Goal: Task Accomplishment & Management: Use online tool/utility

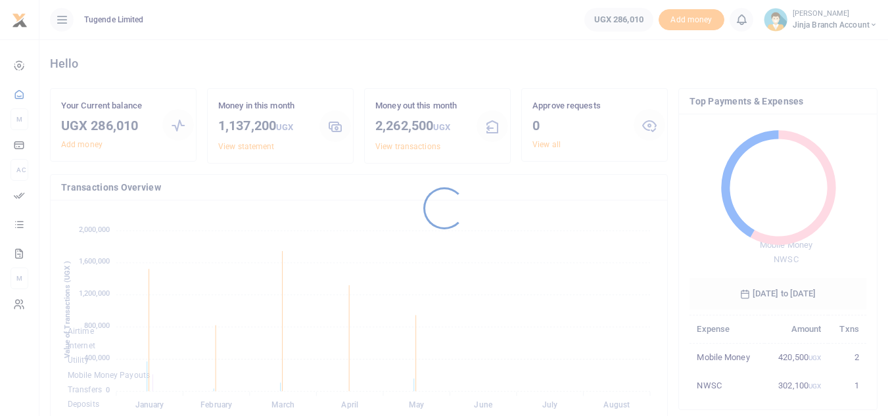
scroll to position [175, 167]
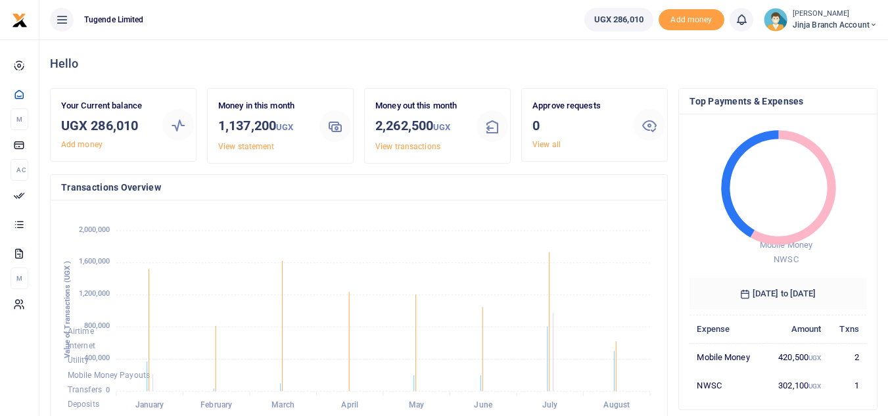
click at [835, 22] on span "Jinja branch account" at bounding box center [835, 25] width 85 height 12
click at [846, 50] on link "Switch accounts" at bounding box center [827, 48] width 104 height 18
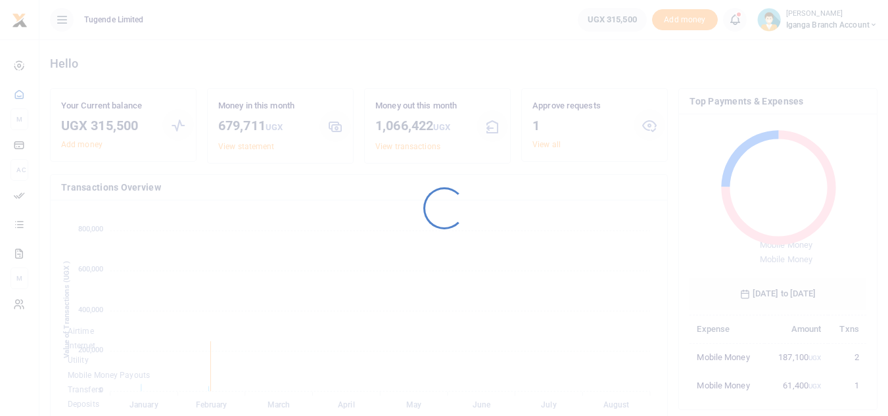
scroll to position [11, 11]
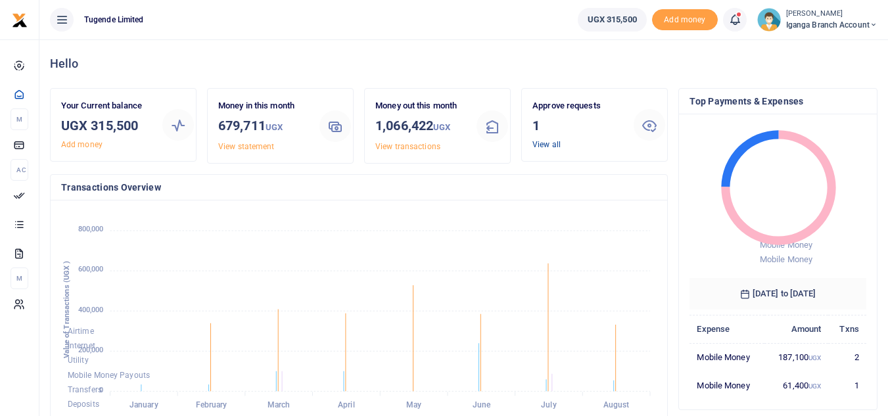
click at [549, 147] on link "View all" at bounding box center [547, 144] width 28 height 9
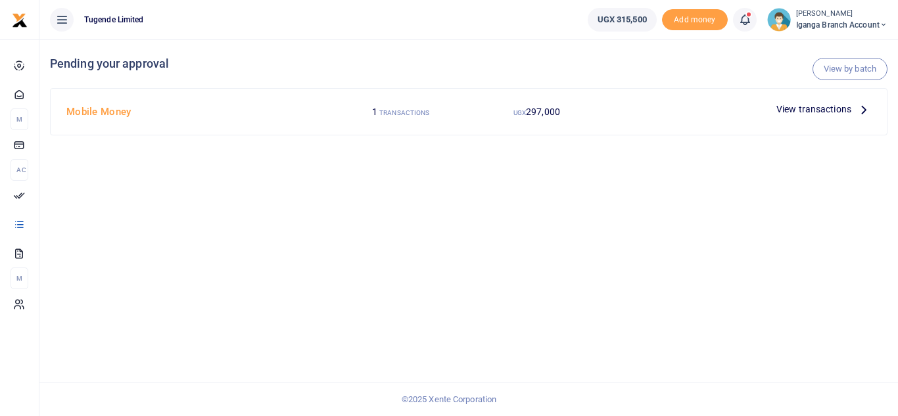
click at [863, 107] on icon at bounding box center [864, 109] width 14 height 14
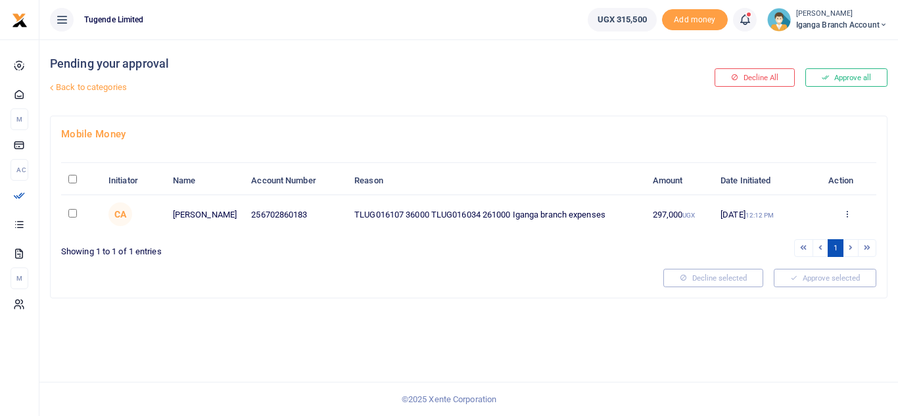
click at [848, 214] on icon at bounding box center [847, 213] width 9 height 9
click at [792, 239] on link "Approve" at bounding box center [799, 235] width 104 height 18
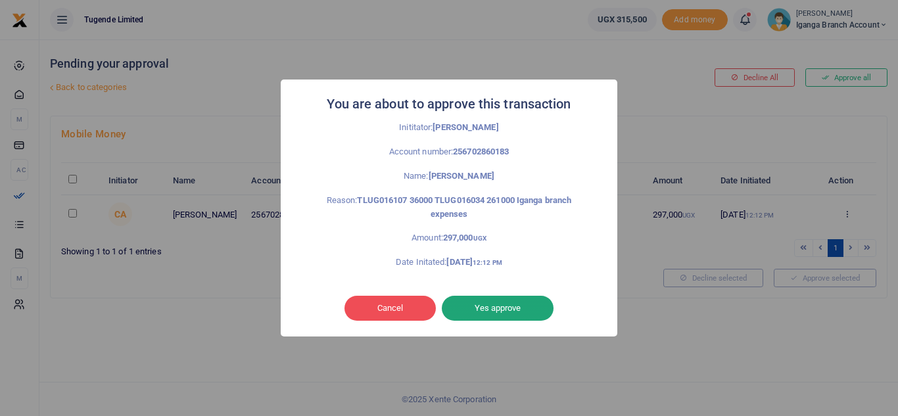
click at [513, 301] on button "Yes approve" at bounding box center [498, 308] width 112 height 25
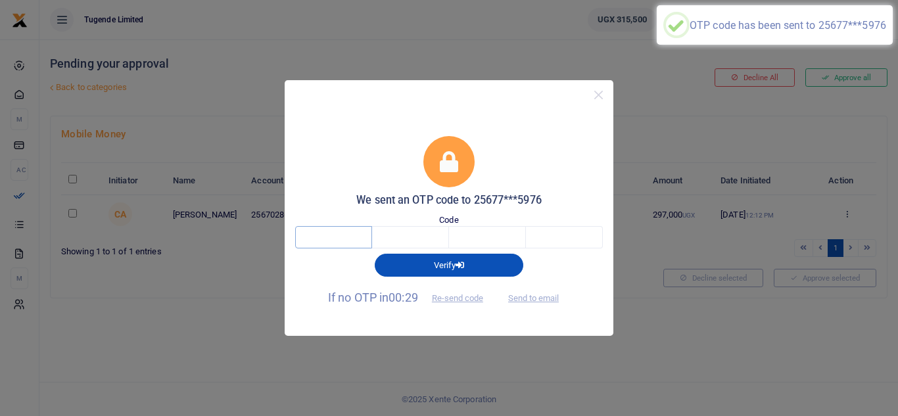
click at [335, 239] on input "text" at bounding box center [333, 237] width 77 height 22
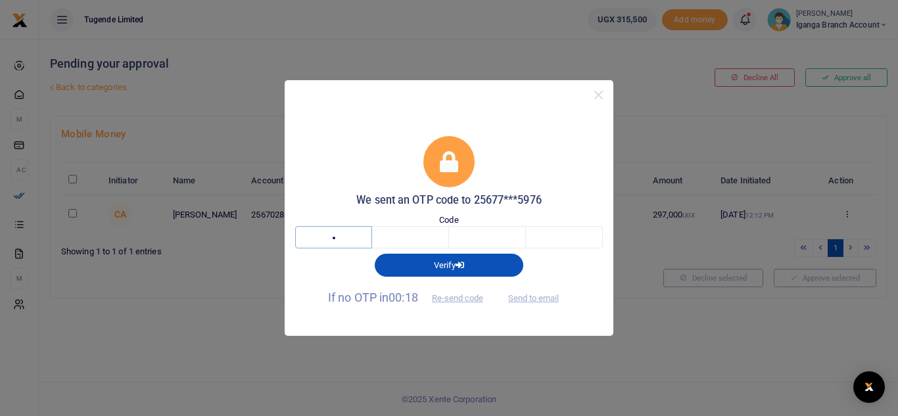
type input "1"
type input "4"
type input "6"
type input "8"
